Goal: Communication & Community: Answer question/provide support

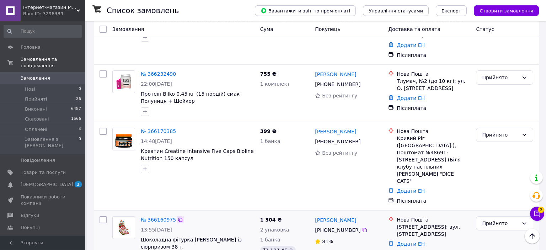
scroll to position [75, 0]
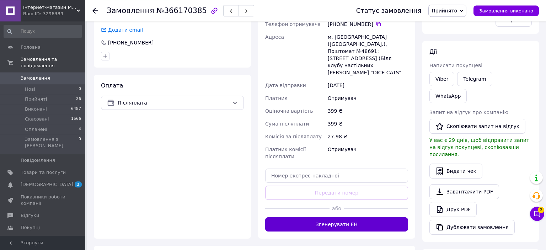
scroll to position [188, 0]
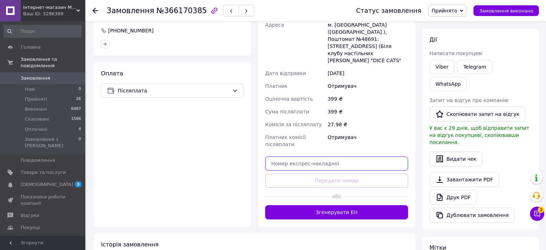
click at [343, 156] on input "text" at bounding box center [336, 163] width 143 height 14
click at [338, 156] on input "text" at bounding box center [336, 163] width 143 height 14
paste input "20451268988880"
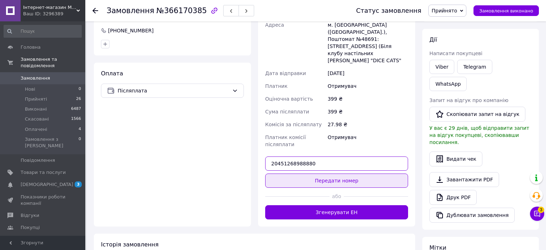
type input "20451268988880"
click at [337, 173] on button "Передати номер" at bounding box center [336, 180] width 143 height 14
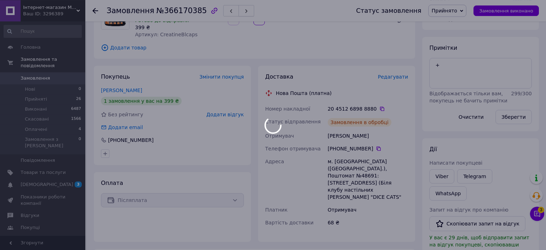
scroll to position [75, 0]
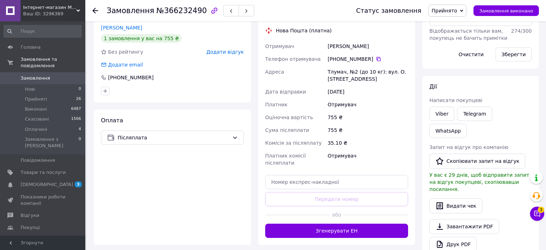
scroll to position [150, 0]
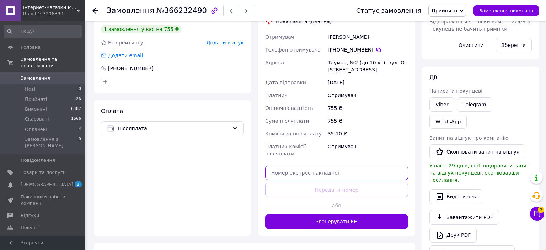
click at [339, 173] on input "text" at bounding box center [336, 173] width 143 height 14
paste input "20451269002964"
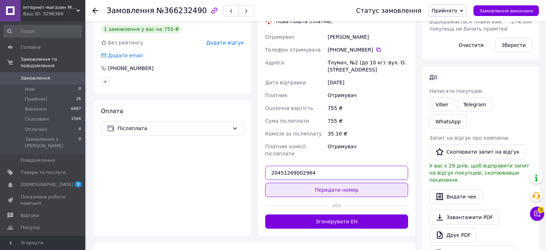
type input "20451269002964"
click at [338, 187] on button "Передати номер" at bounding box center [336, 190] width 143 height 14
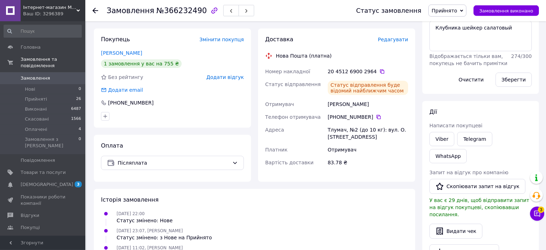
scroll to position [112, 0]
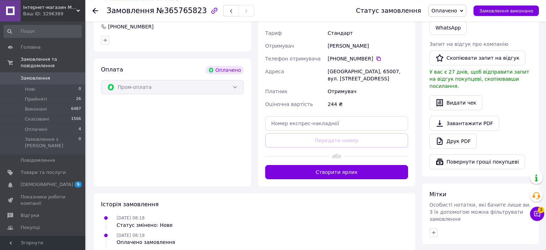
scroll to position [280, 0]
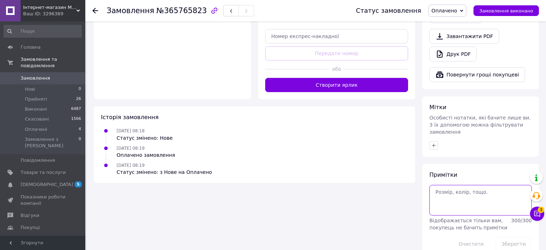
click at [468, 185] on textarea at bounding box center [480, 200] width 102 height 31
type textarea "2 уп бр 250 з"
click at [503, 237] on button "Зберегти" at bounding box center [513, 244] width 36 height 14
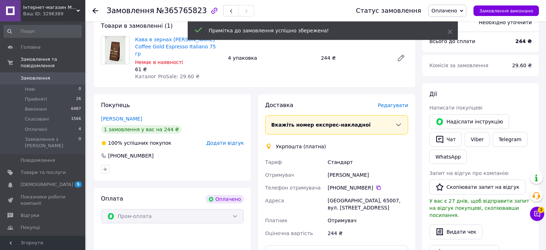
scroll to position [5, 0]
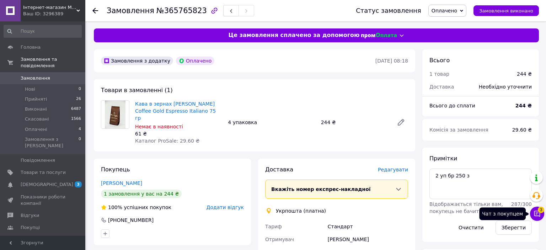
click at [536, 214] on icon at bounding box center [536, 213] width 7 height 7
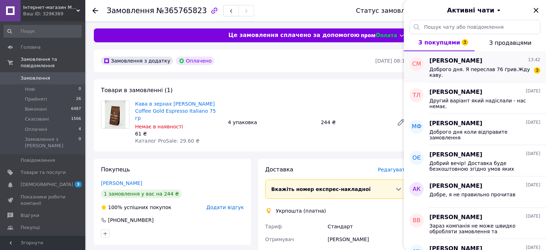
click at [466, 69] on span "Доброго дня. Я переслав 76 ґрив.Жду каву." at bounding box center [479, 71] width 101 height 11
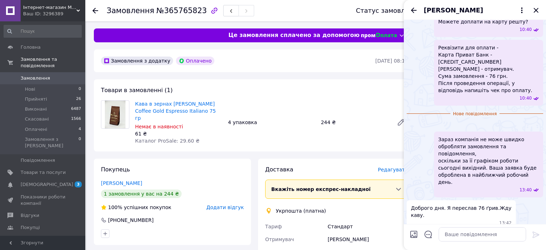
scroll to position [498, 0]
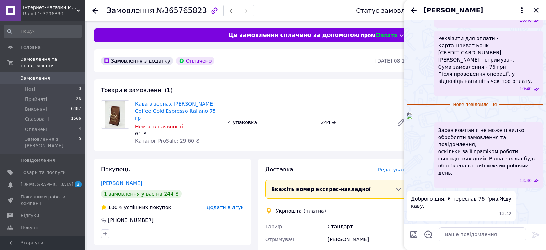
click at [412, 113] on img at bounding box center [410, 116] width 6 height 6
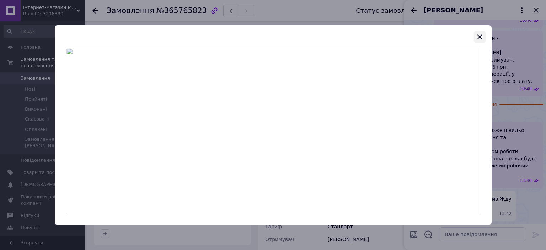
click at [483, 34] on icon "button" at bounding box center [479, 36] width 9 height 9
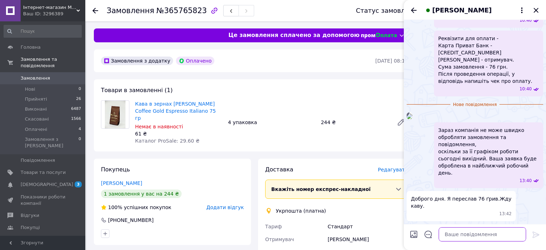
click at [470, 234] on textarea at bounding box center [482, 234] width 87 height 14
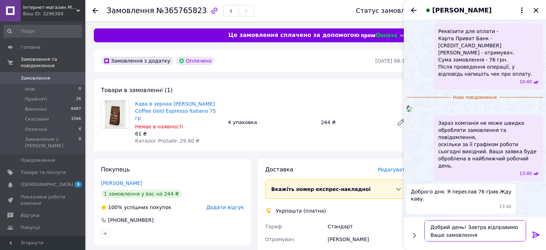
type textarea "Добрий день! Завтра відправимо Ваше замовлення!"
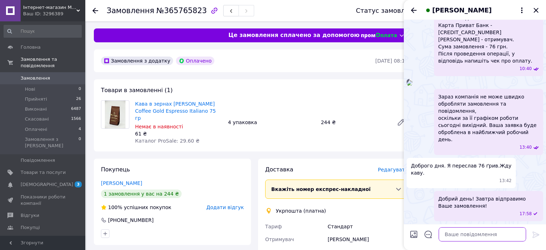
scroll to position [518, 0]
click at [413, 10] on icon "Назад" at bounding box center [413, 10] width 9 height 9
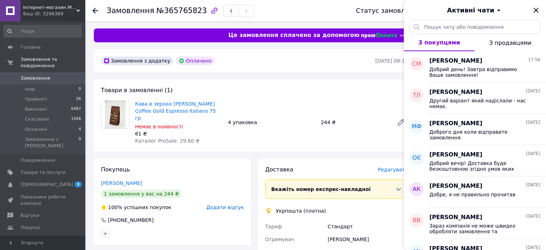
click at [539, 11] on icon "Закрити" at bounding box center [536, 10] width 9 height 9
